Goal: Complete application form

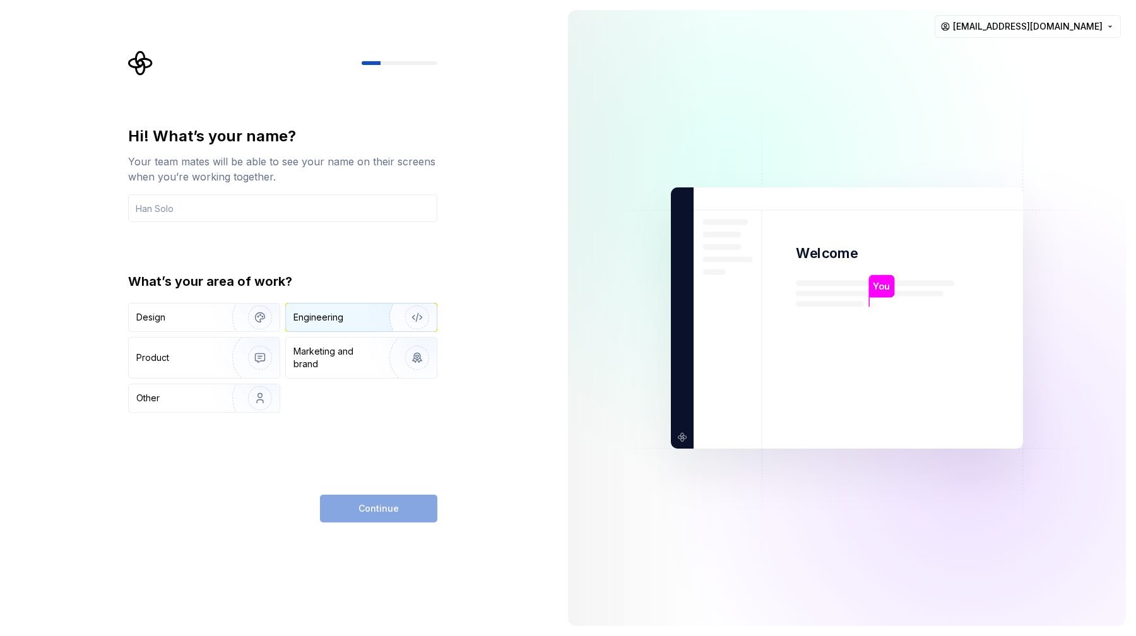
click at [322, 318] on div "Engineering" at bounding box center [319, 317] width 50 height 13
click at [210, 315] on div "Design" at bounding box center [176, 317] width 80 height 13
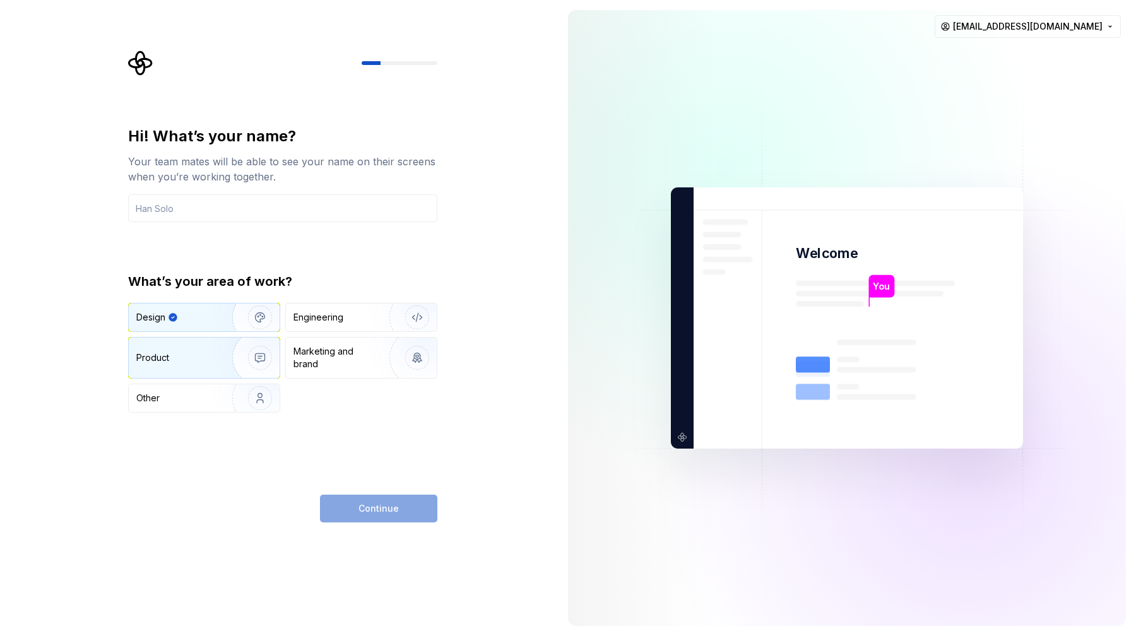
click at [208, 349] on div "Product" at bounding box center [204, 358] width 151 height 40
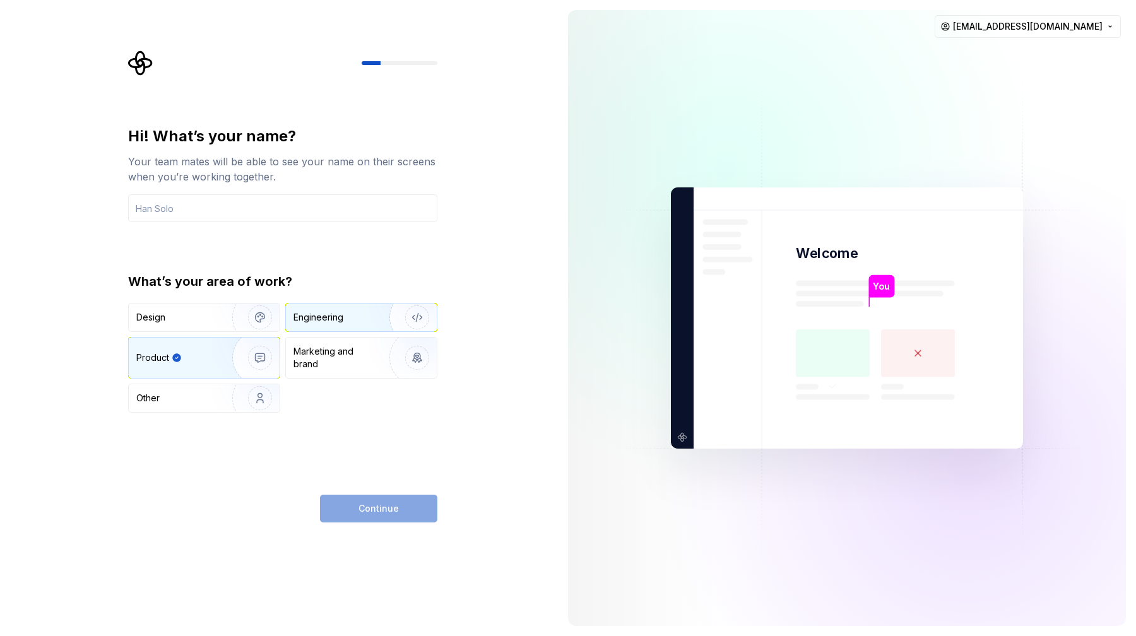
click at [328, 313] on div "Engineering" at bounding box center [319, 317] width 50 height 13
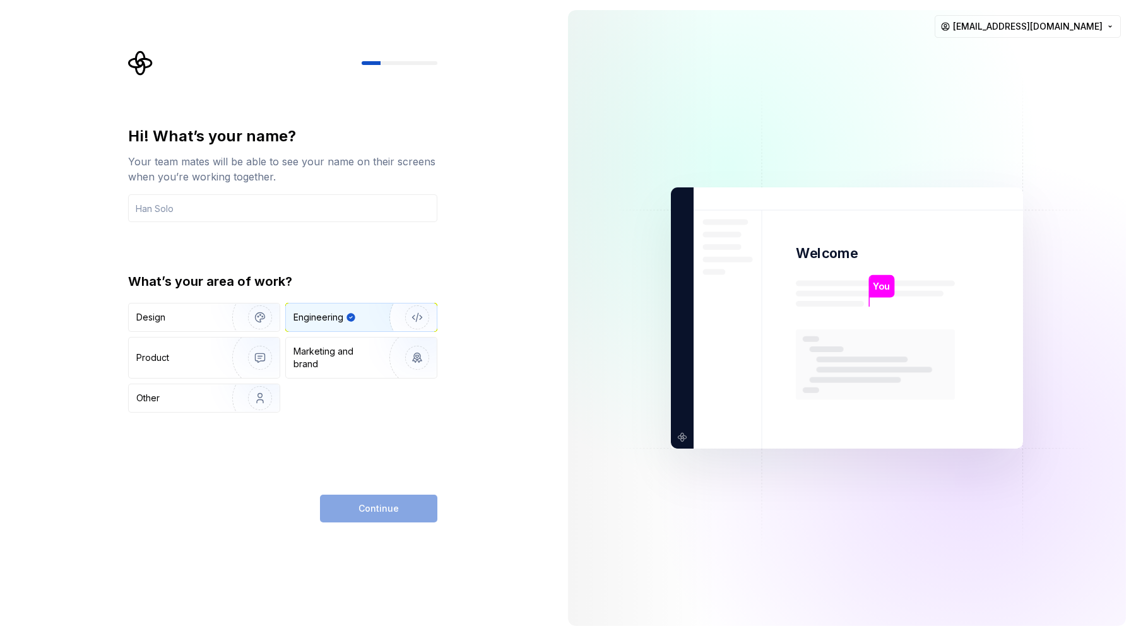
click at [376, 508] on div "Continue" at bounding box center [378, 509] width 117 height 28
click at [312, 211] on input "text" at bounding box center [282, 208] width 309 height 28
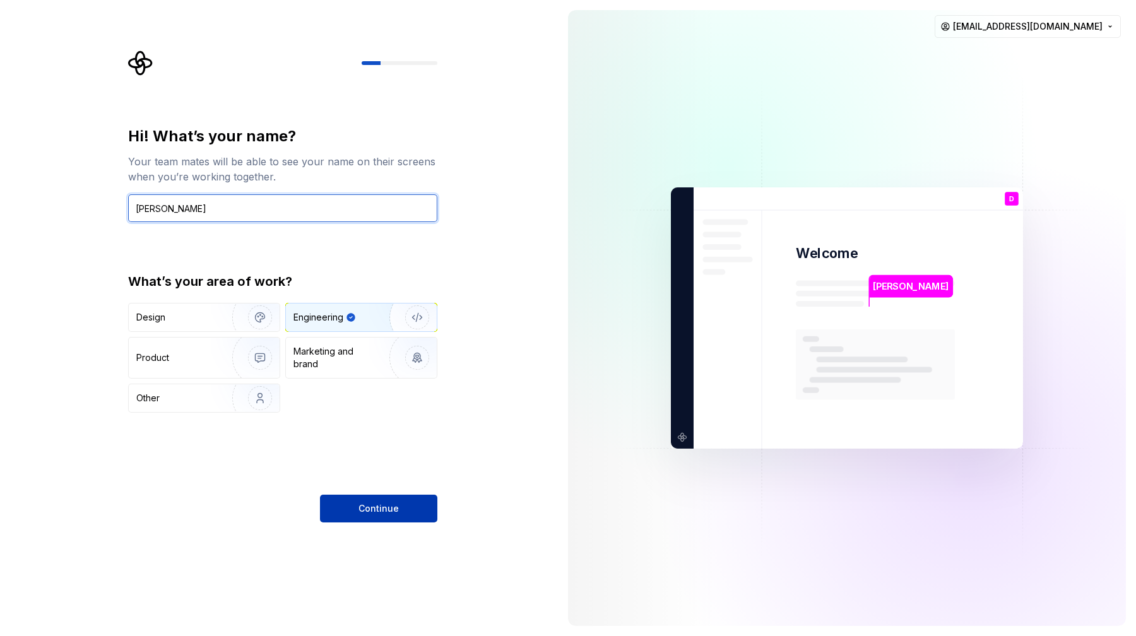
type input "Dan"
click at [363, 516] on button "Continue" at bounding box center [378, 509] width 117 height 28
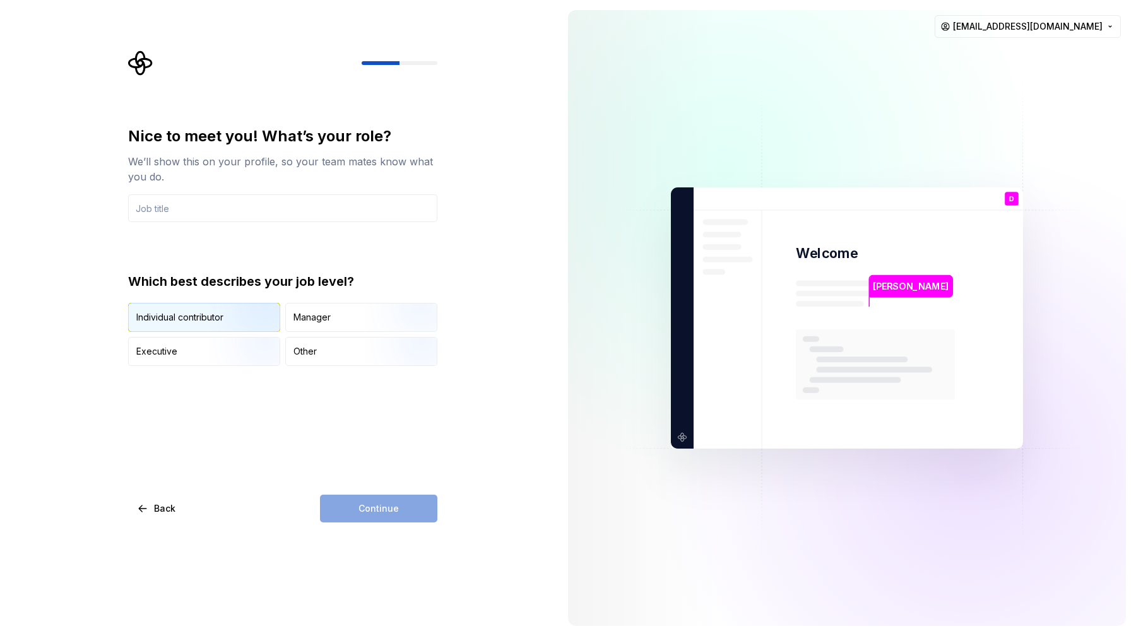
click at [240, 318] on img "button" at bounding box center [249, 333] width 81 height 85
click at [377, 508] on div "Continue" at bounding box center [378, 509] width 117 height 28
click at [273, 213] on input "text" at bounding box center [282, 208] width 309 height 28
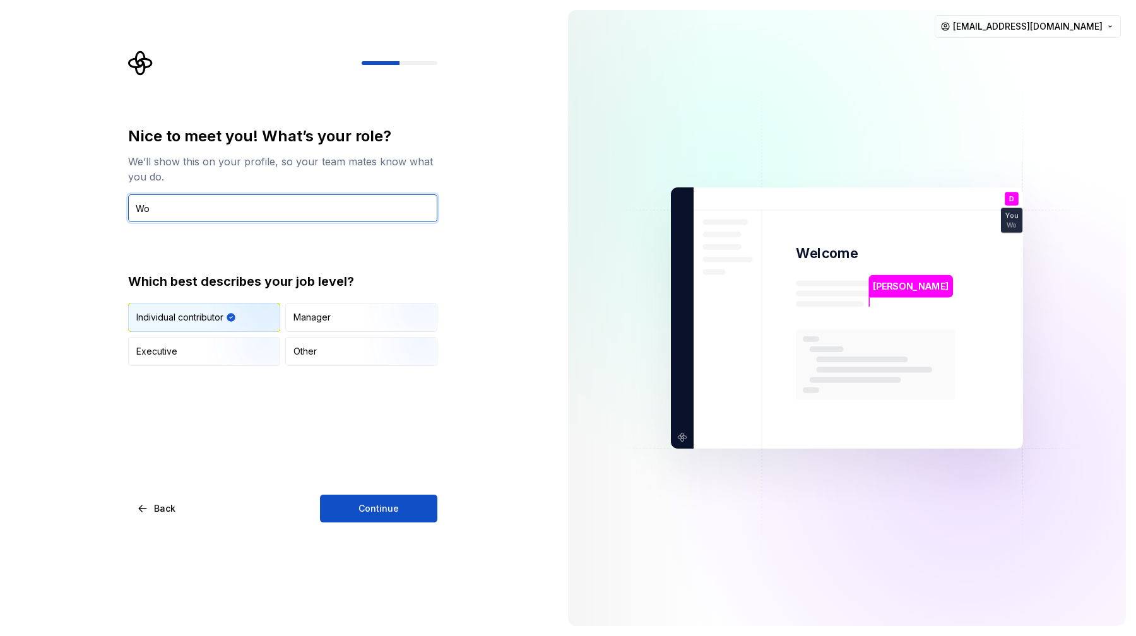
type input "W"
type input "Software Engineer"
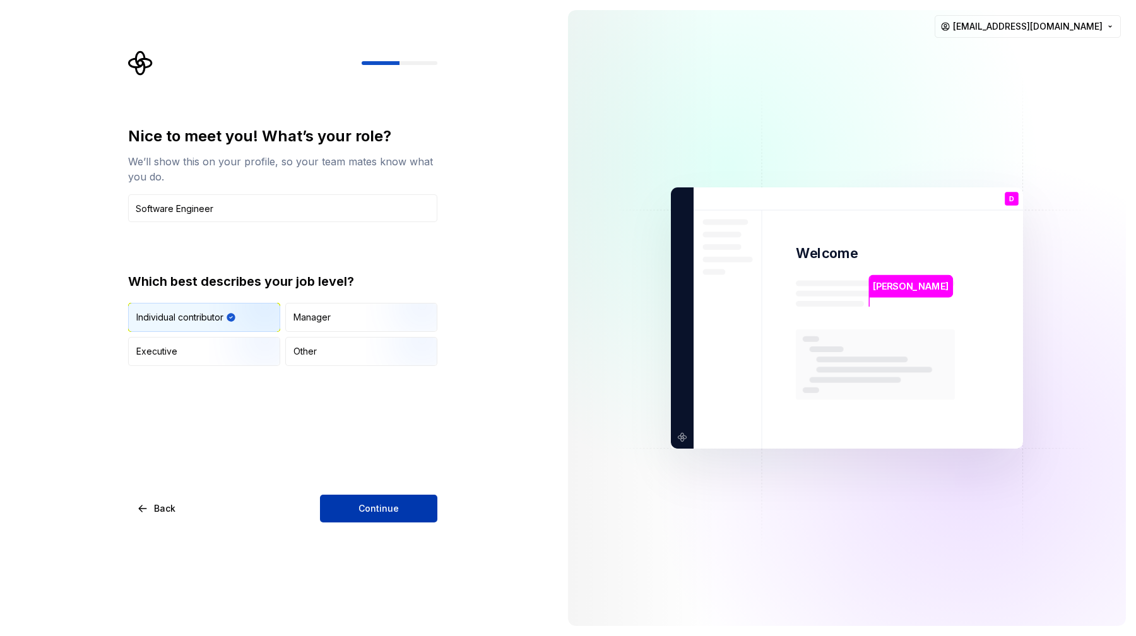
click at [372, 518] on button "Continue" at bounding box center [378, 509] width 117 height 28
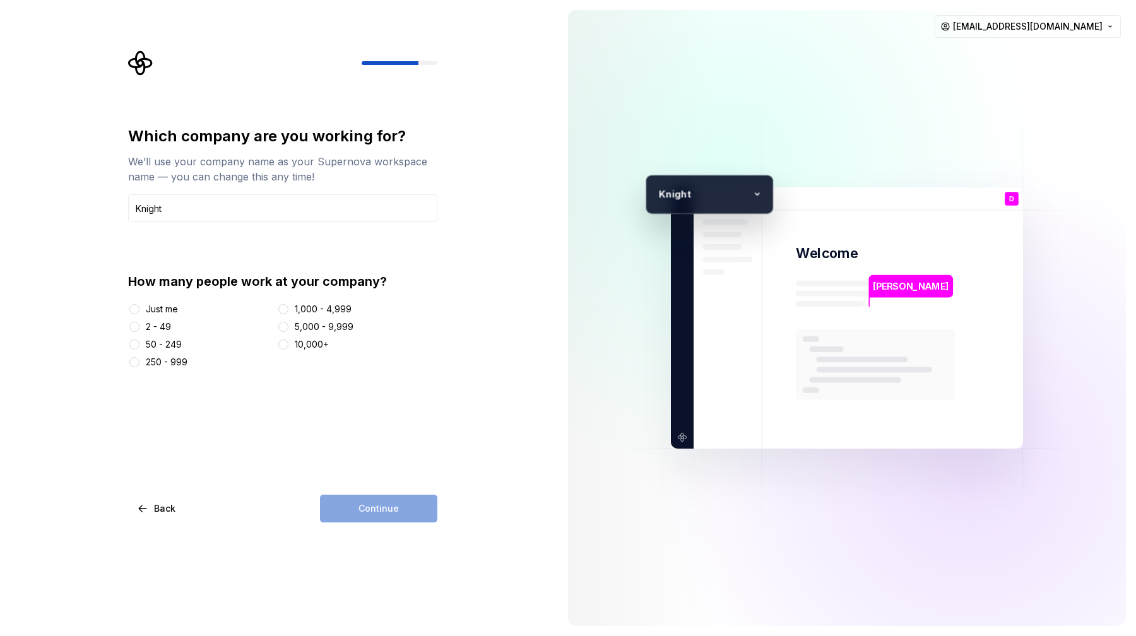
type input "Knight TV Ltd"
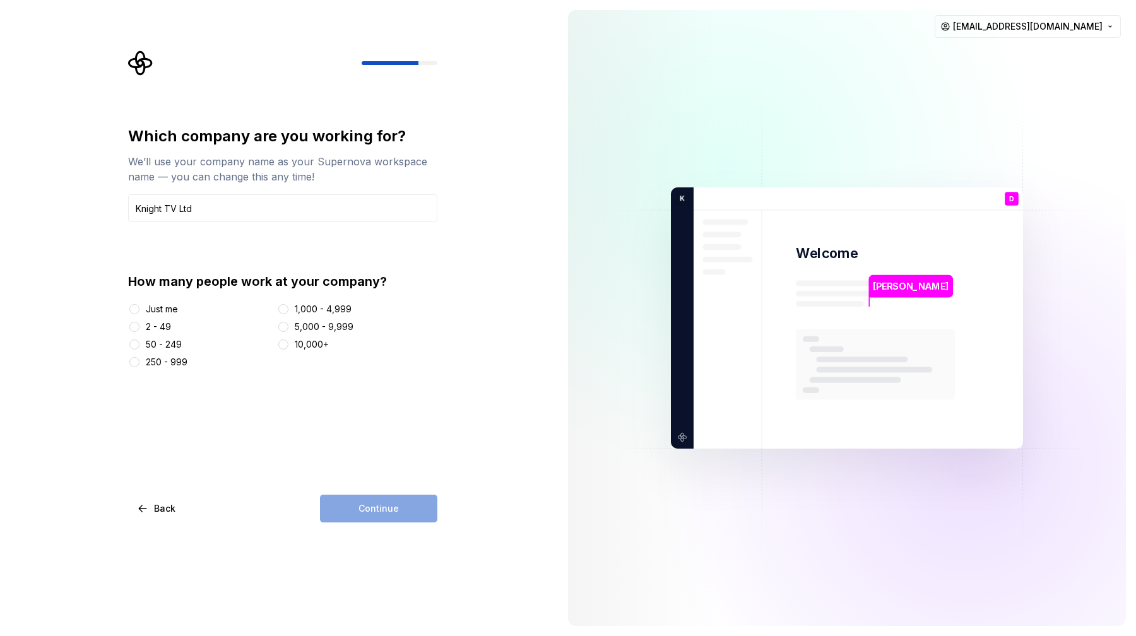
click at [162, 311] on div "Just me" at bounding box center [162, 309] width 32 height 13
click at [140, 311] on button "Just me" at bounding box center [134, 309] width 10 height 10
click at [381, 515] on button "Continue" at bounding box center [378, 509] width 117 height 28
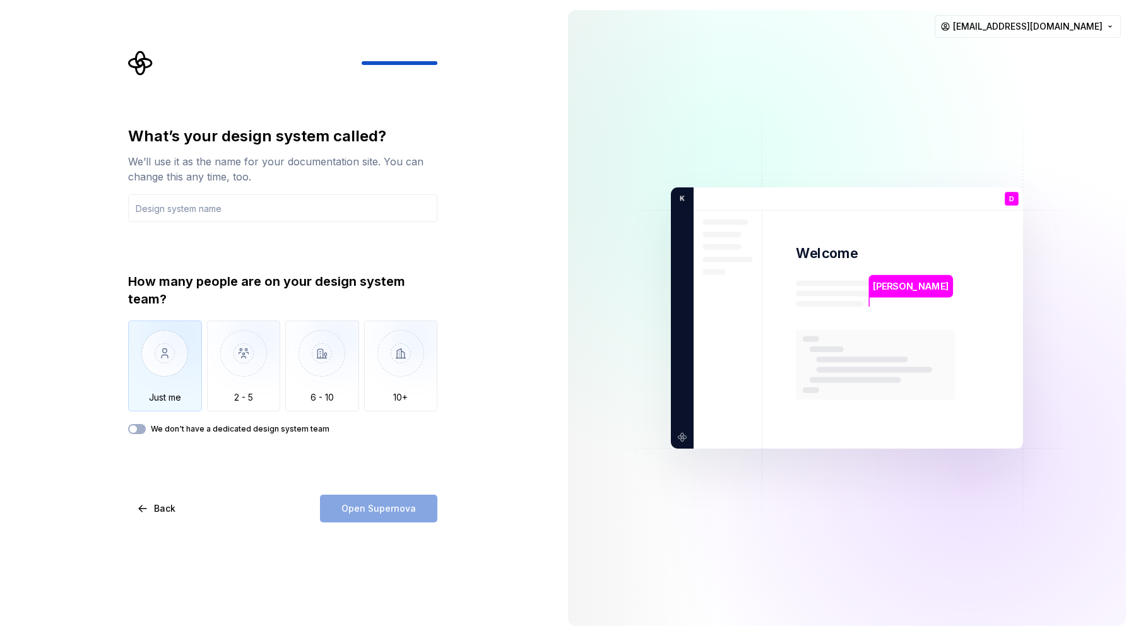
click at [169, 362] on img "button" at bounding box center [165, 363] width 74 height 85
click at [201, 210] on input "text" at bounding box center [282, 208] width 309 height 28
click at [140, 428] on button "We don't have a dedicated design system team" at bounding box center [137, 429] width 18 height 10
click at [140, 428] on span "button" at bounding box center [141, 429] width 8 height 8
click at [140, 428] on button "We don't have a dedicated design system team" at bounding box center [137, 429] width 18 height 10
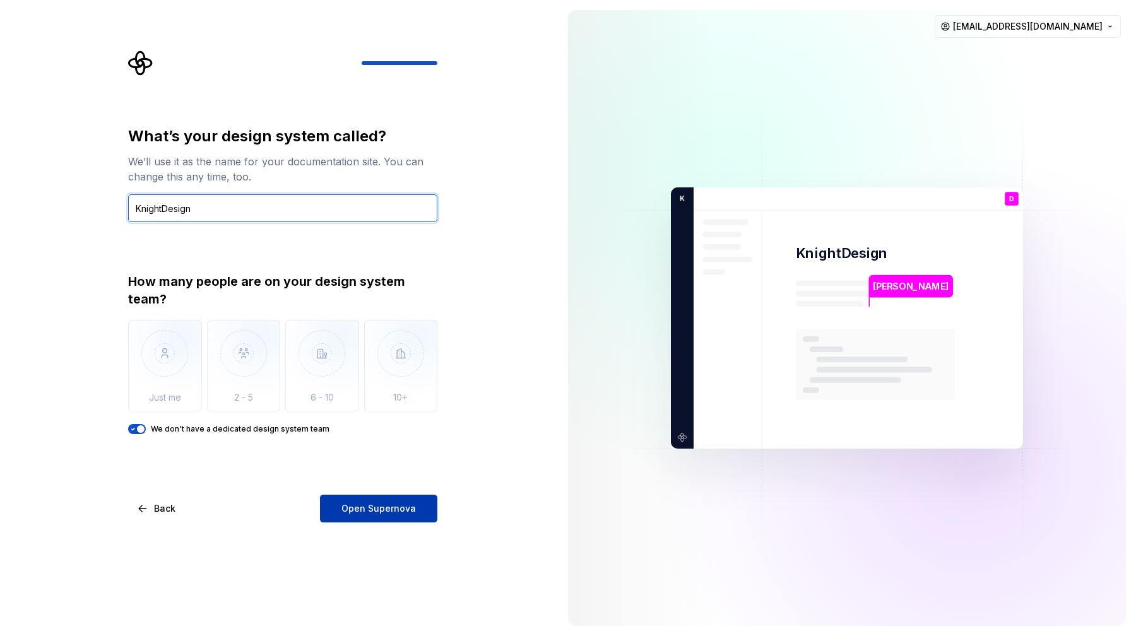
type input "KnightDesign"
click at [364, 508] on span "Open Supernova" at bounding box center [378, 508] width 74 height 13
